Goal: Communication & Community: Participate in discussion

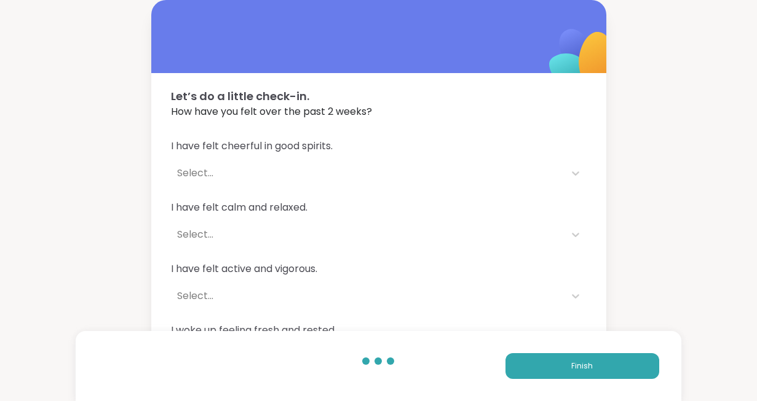
click at [659, 47] on div "Let’s do a little check-in. How have you felt over the past 2 weeks? I have fel…" at bounding box center [378, 223] width 757 height 446
click at [607, 374] on button "Finish" at bounding box center [582, 366] width 154 height 26
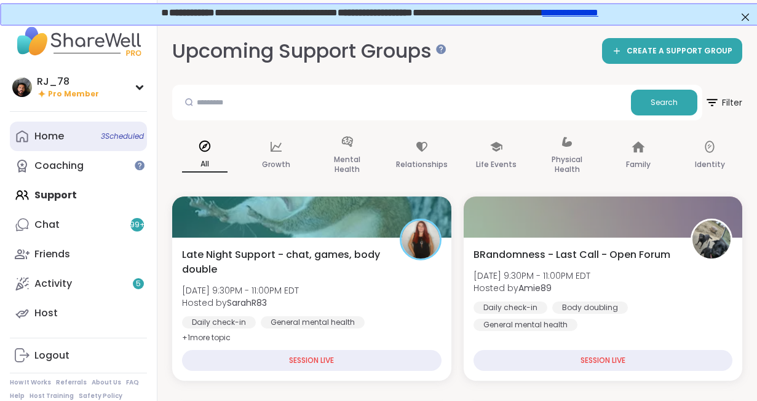
click at [55, 133] on div "Home 3 Scheduled" at bounding box center [49, 137] width 30 height 14
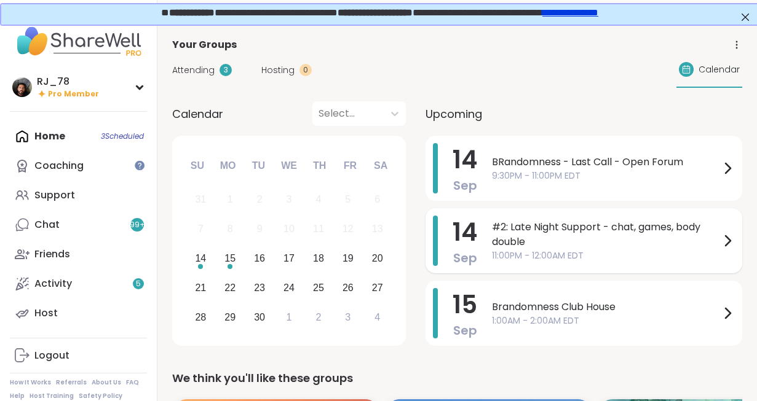
click at [549, 240] on span "#2: Late Night Support - chat, games, body double" at bounding box center [606, 235] width 228 height 30
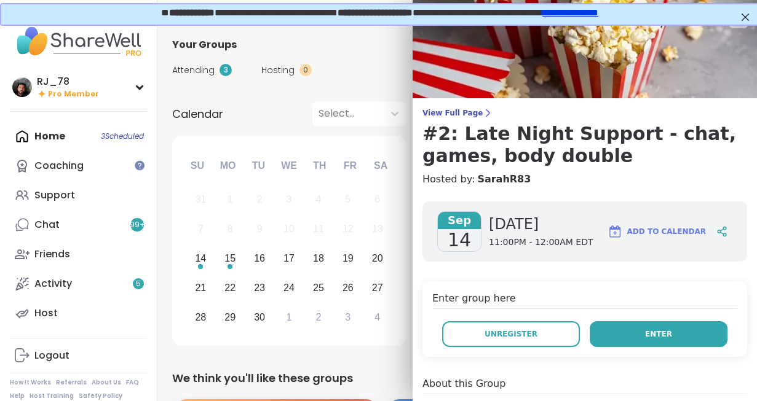
click at [641, 334] on button "Enter" at bounding box center [658, 334] width 138 height 26
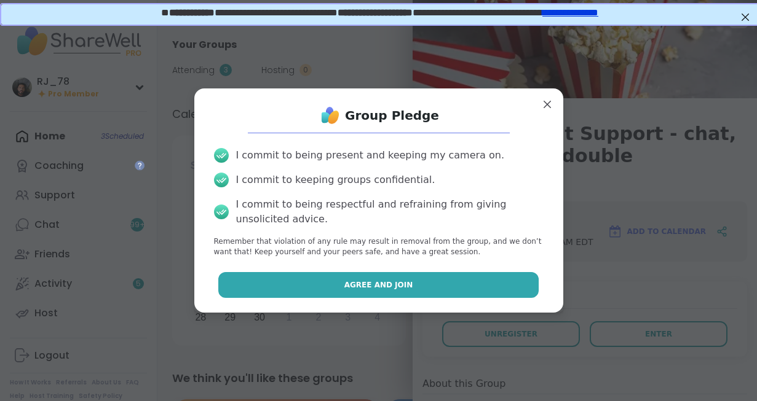
click at [362, 283] on span "Agree and Join" at bounding box center [378, 285] width 69 height 11
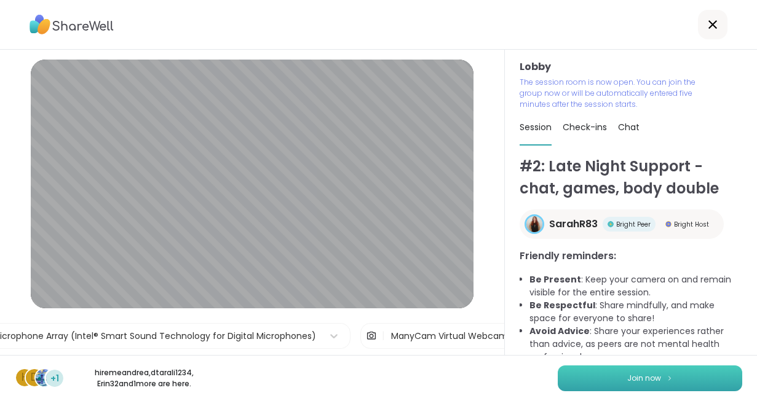
click at [640, 384] on button "Join now" at bounding box center [649, 379] width 184 height 26
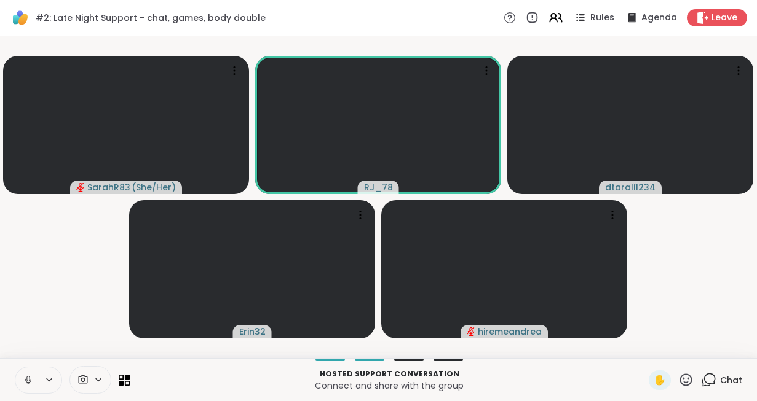
click at [99, 379] on icon at bounding box center [98, 380] width 10 height 10
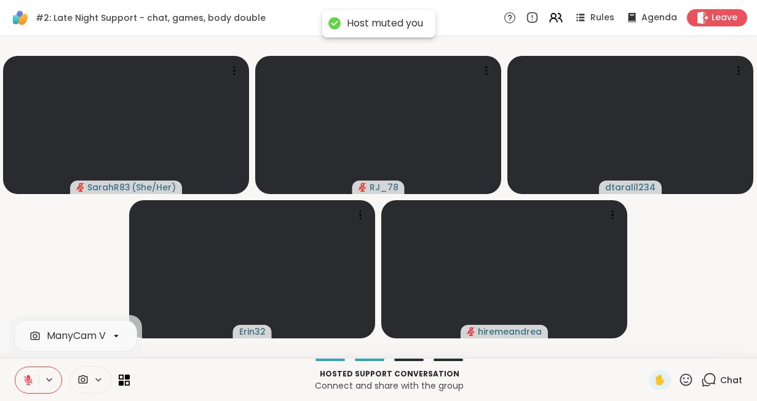
click at [25, 381] on icon at bounding box center [28, 380] width 11 height 11
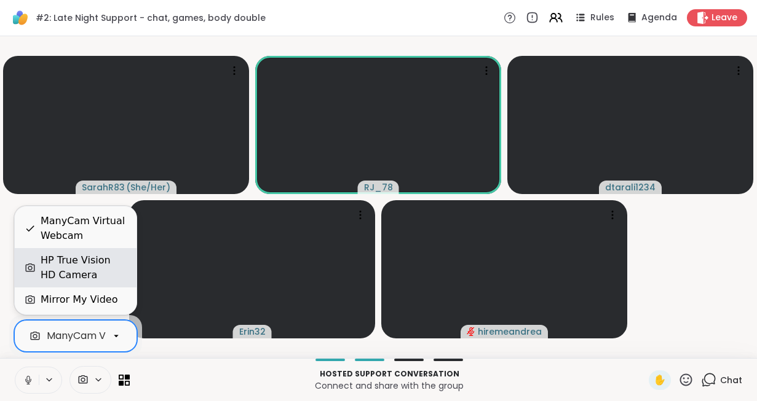
click at [72, 267] on div "HP True Vision HD Camera" at bounding box center [84, 268] width 86 height 30
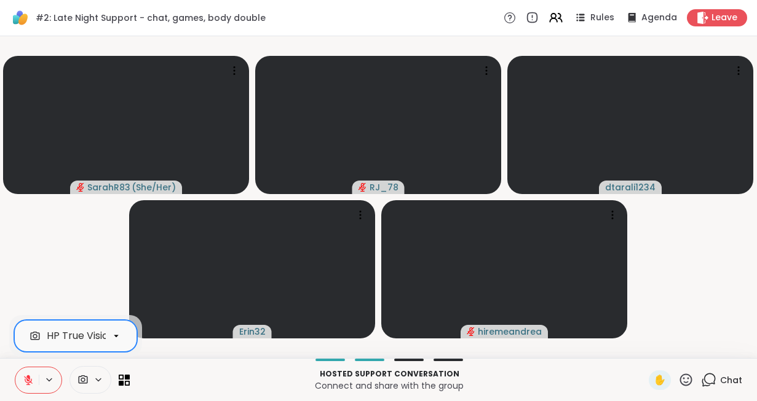
click at [22, 381] on button at bounding box center [26, 381] width 23 height 26
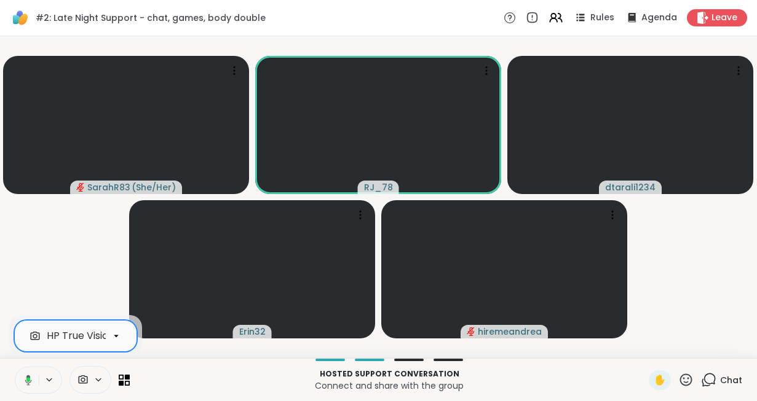
click at [22, 381] on icon at bounding box center [26, 380] width 11 height 11
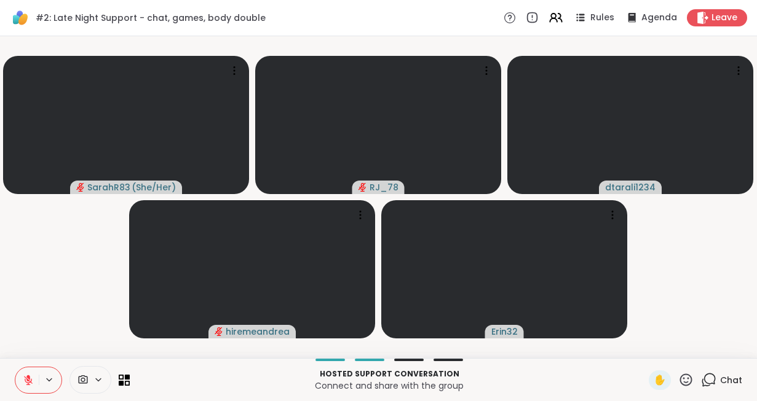
drag, startPoint x: 9, startPoint y: 388, endPoint x: 6, endPoint y: 394, distance: 6.6
click at [6, 394] on div "Hosted support conversation Connect and share with the group ✋ Chat" at bounding box center [378, 379] width 757 height 43
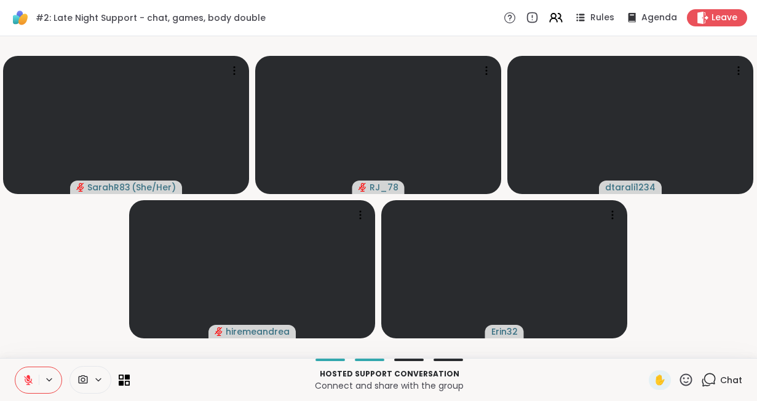
click at [6, 394] on div "Hosted support conversation Connect and share with the group ✋ Chat" at bounding box center [378, 379] width 757 height 43
click at [1, 399] on div "Hosted support conversation Connect and share with the group ✋ Chat" at bounding box center [378, 379] width 757 height 43
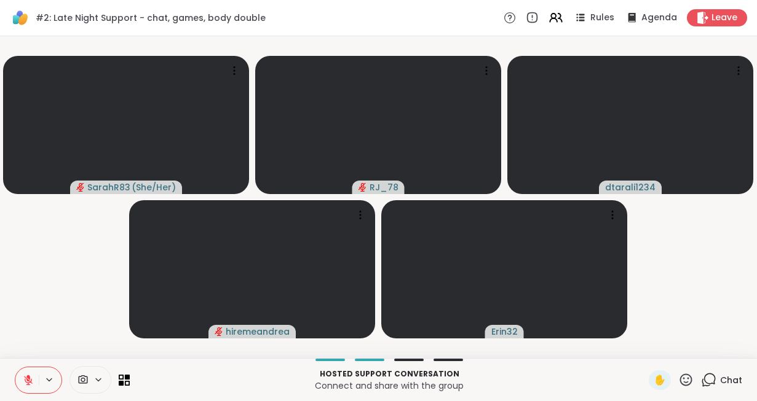
click at [1, 399] on div "Hosted support conversation Connect and share with the group ✋ Chat" at bounding box center [378, 379] width 757 height 43
